Goal: Browse casually: Explore the website without a specific task or goal

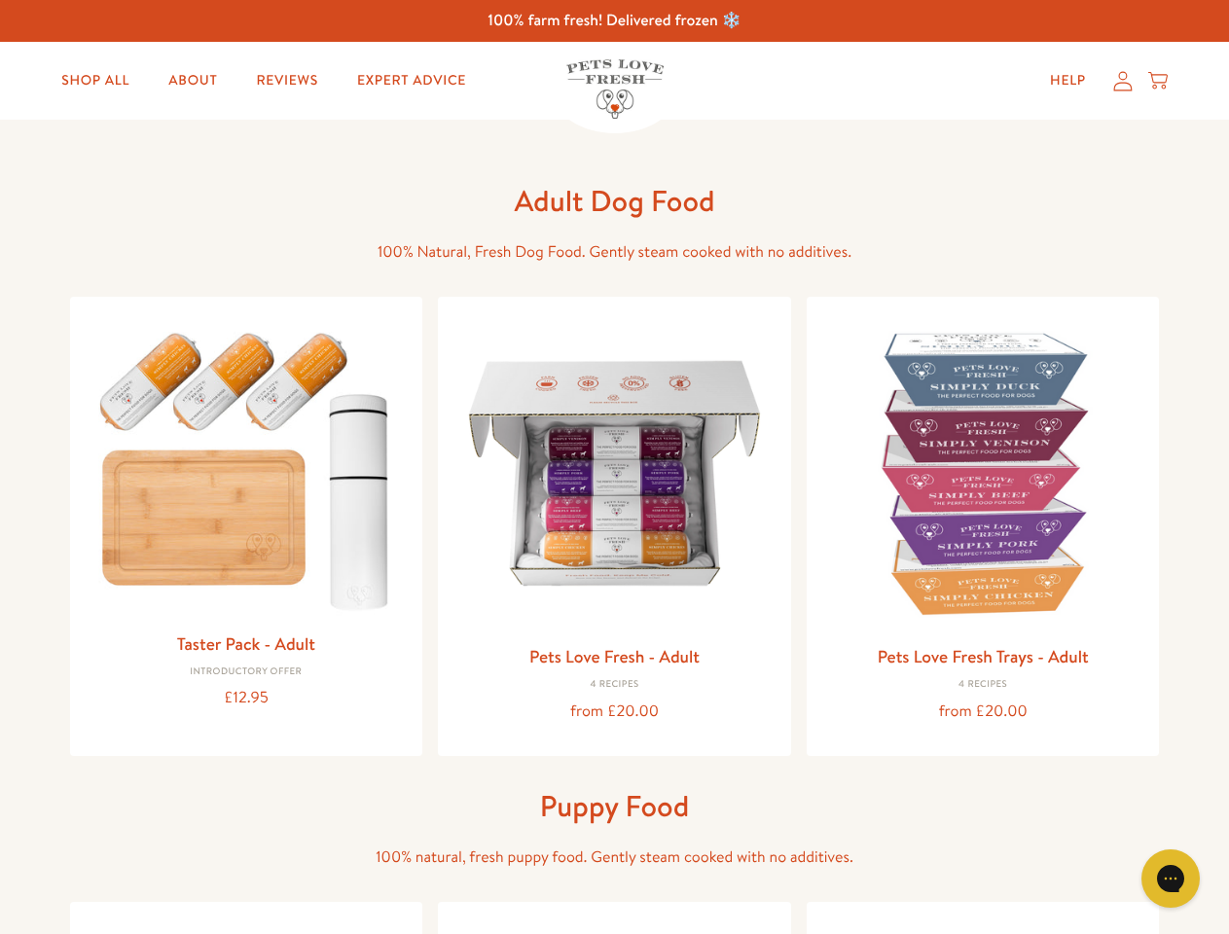
click at [1170, 878] on icon "Open gorgias live chat" at bounding box center [1170, 878] width 18 height 18
